Goal: Navigation & Orientation: Find specific page/section

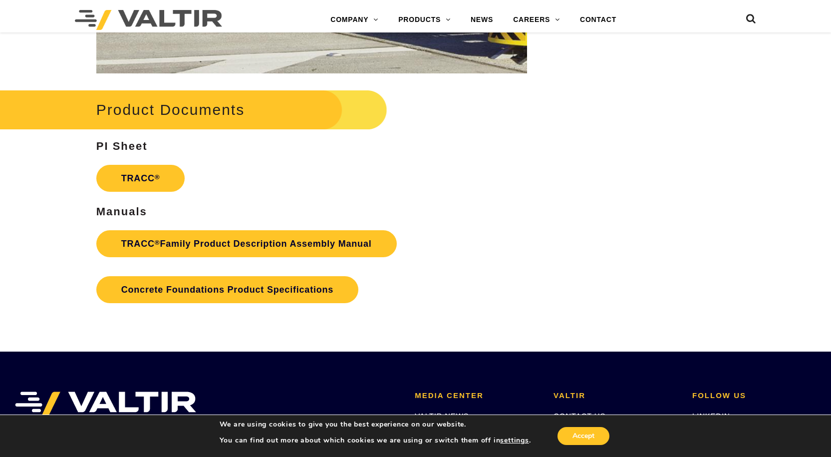
scroll to position [1497, 0]
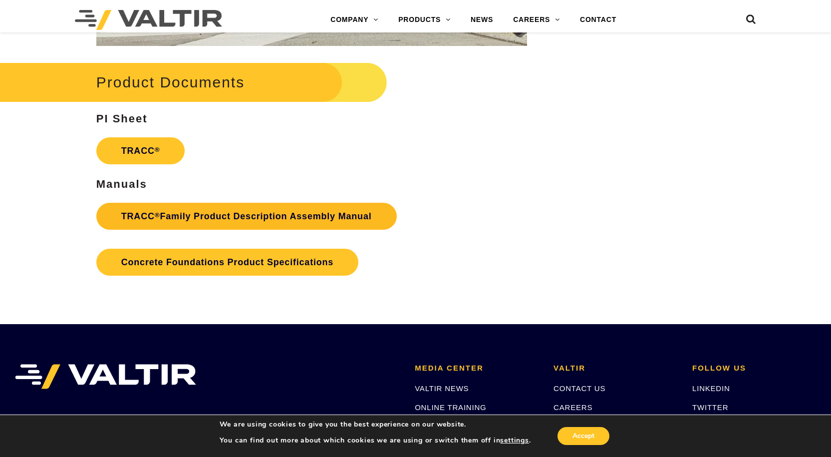
click at [155, 223] on link "TRACC ® Family Product Description Assembly Manual" at bounding box center [246, 216] width 300 height 27
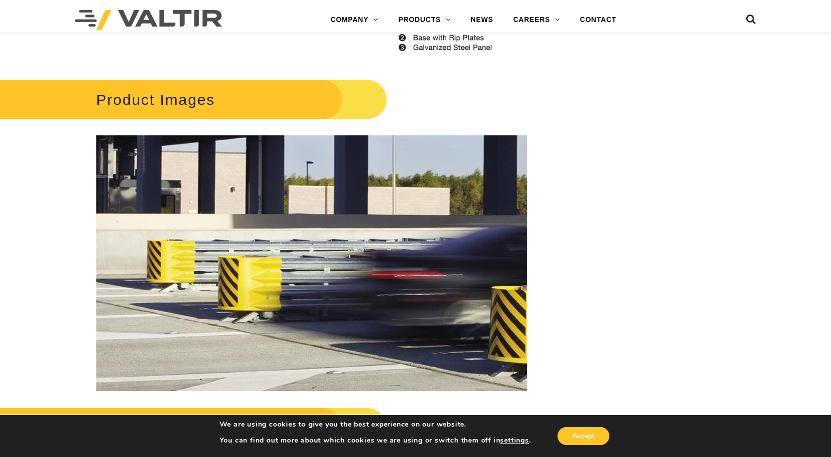
scroll to position [1148, 0]
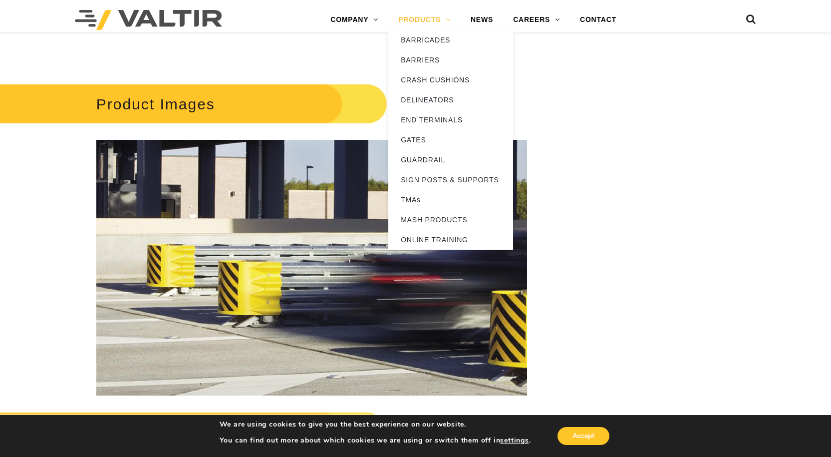
click at [446, 21] on link "PRODUCTS" at bounding box center [424, 20] width 72 height 20
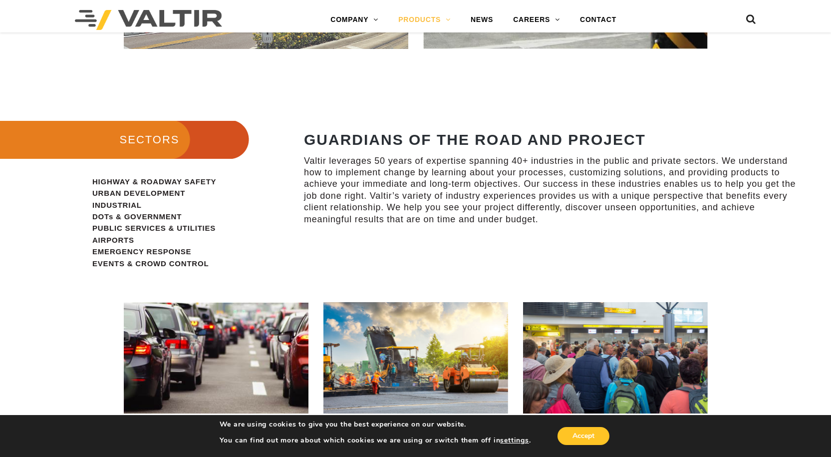
scroll to position [599, 0]
